Goal: Find specific page/section: Find specific page/section

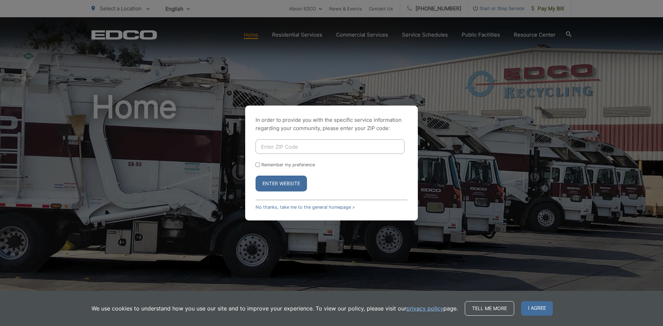
click at [351, 145] on input "Enter ZIP Code" at bounding box center [329, 146] width 149 height 14
type input "92021"
click at [291, 184] on button "Enter Website" at bounding box center [280, 184] width 51 height 16
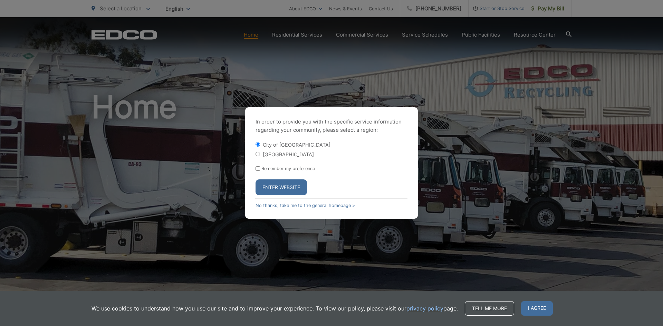
click at [295, 191] on button "Enter Website" at bounding box center [280, 187] width 51 height 16
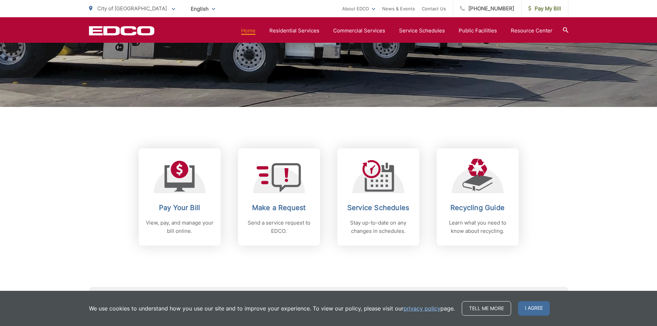
scroll to position [207, 0]
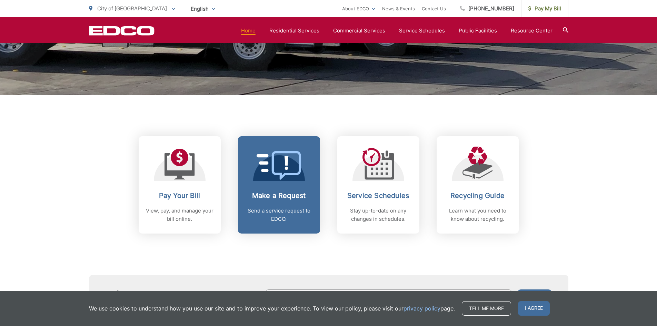
click at [278, 200] on div "Make a Request Send a service request to EDCO." at bounding box center [279, 208] width 68 height 32
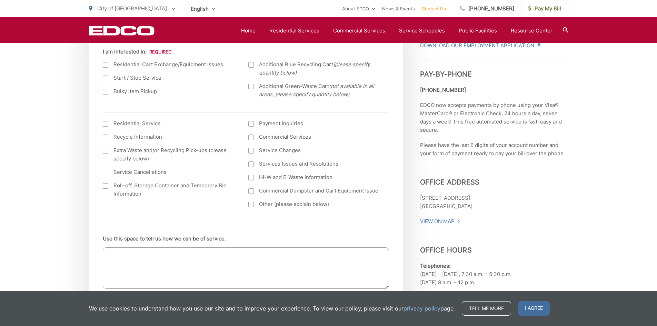
scroll to position [276, 0]
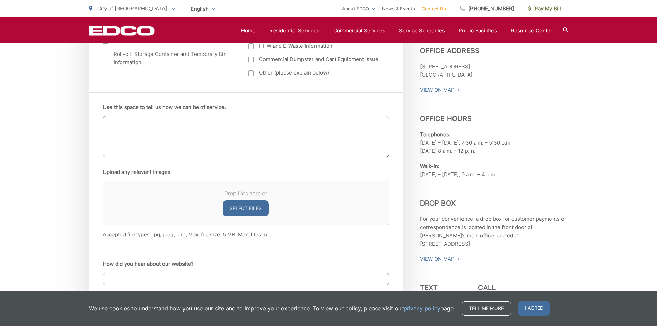
scroll to position [414, 0]
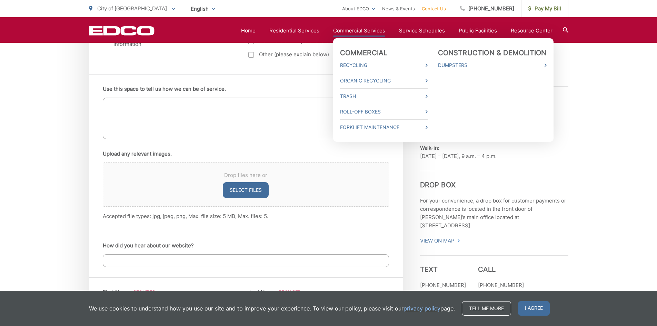
click at [364, 32] on link "Commercial Services" at bounding box center [359, 31] width 52 height 8
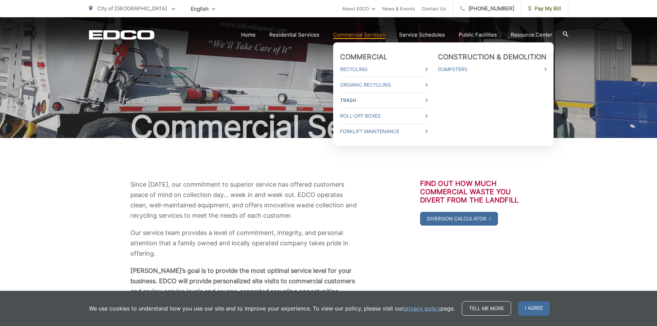
click at [355, 101] on link "Trash" at bounding box center [384, 100] width 88 height 8
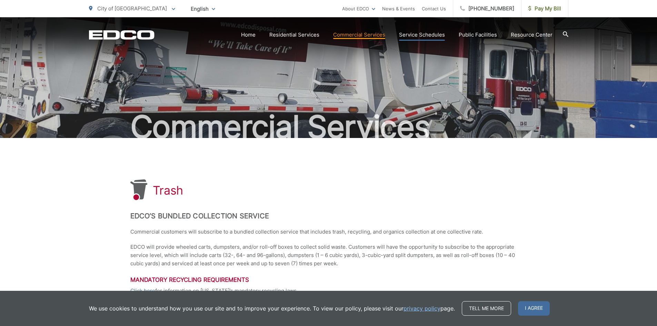
click at [419, 32] on link "Service Schedules" at bounding box center [422, 35] width 46 height 8
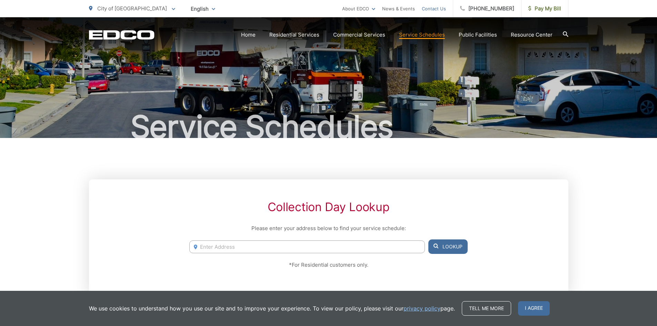
click at [445, 10] on link "Contact Us" at bounding box center [434, 8] width 24 height 8
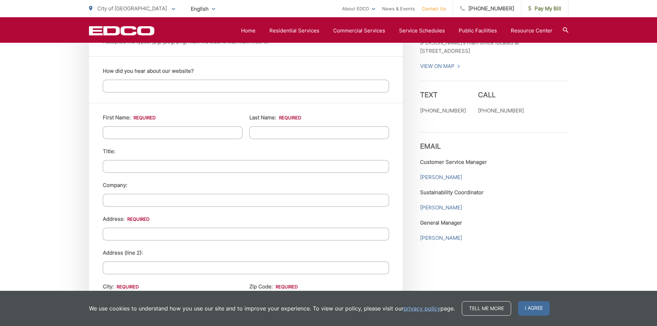
scroll to position [621, 0]
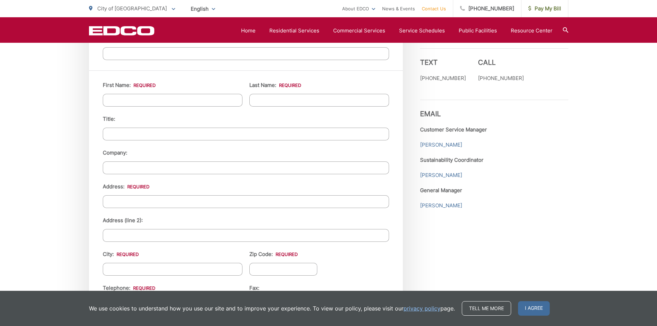
click at [597, 213] on div "EDCO keeps your response strictly confidential. We do not provide it to any out…" at bounding box center [328, 48] width 657 height 1063
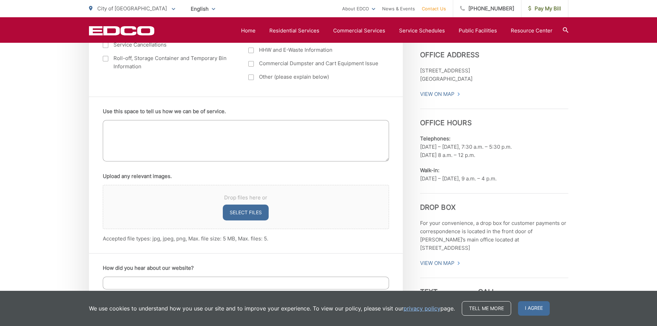
scroll to position [380, 0]
